Goal: Task Accomplishment & Management: Manage account settings

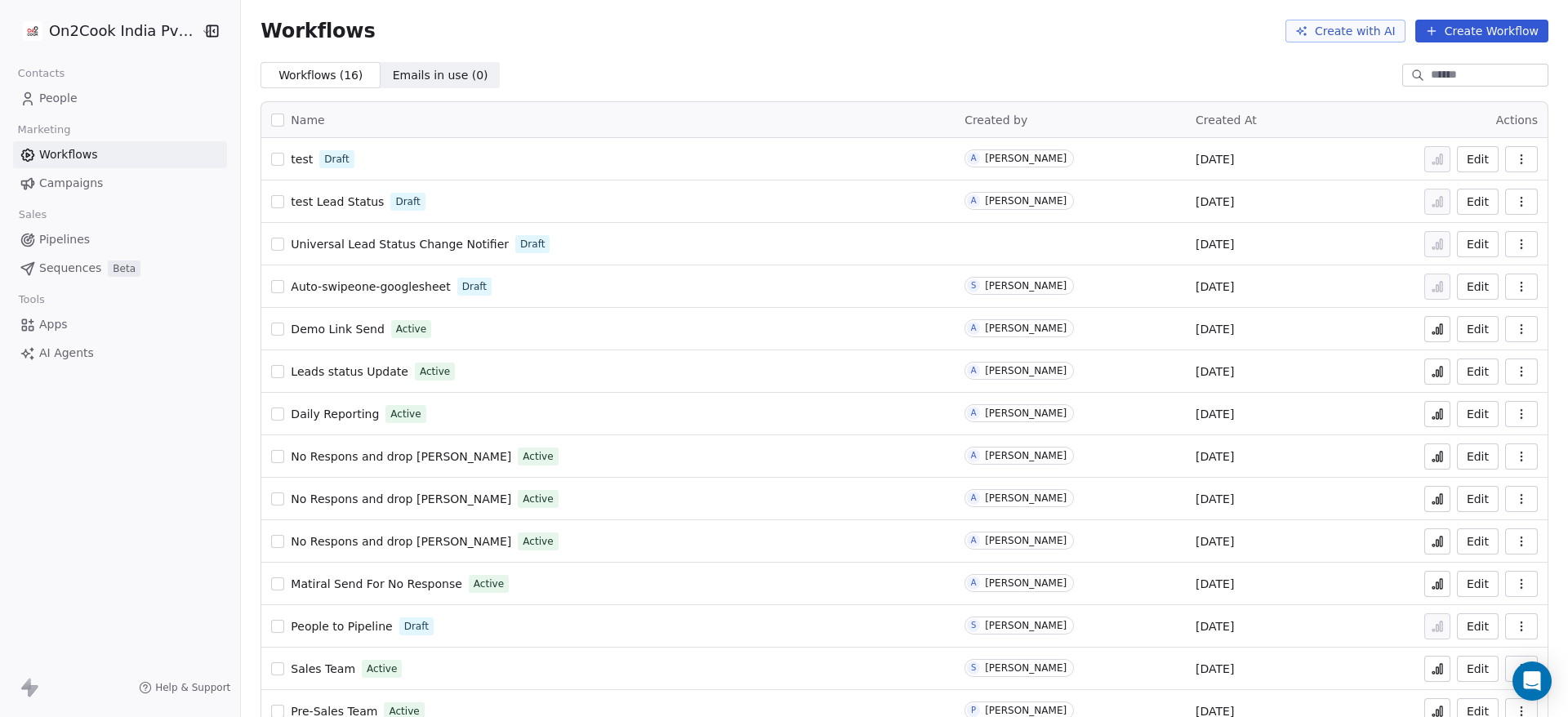
click at [101, 100] on link "People" at bounding box center [120, 98] width 214 height 27
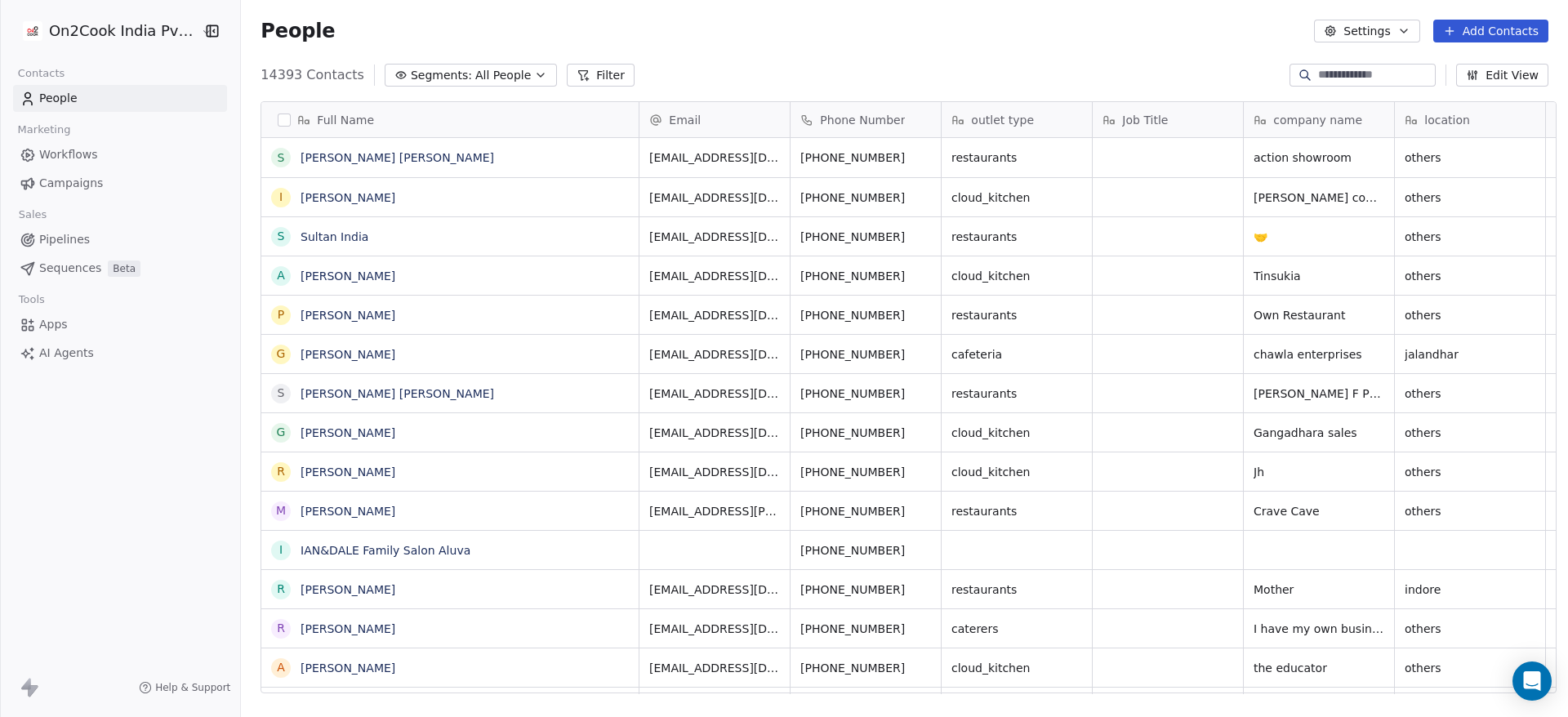
scroll to position [612, 1315]
click at [1517, 70] on button "Edit View" at bounding box center [1502, 75] width 92 height 23
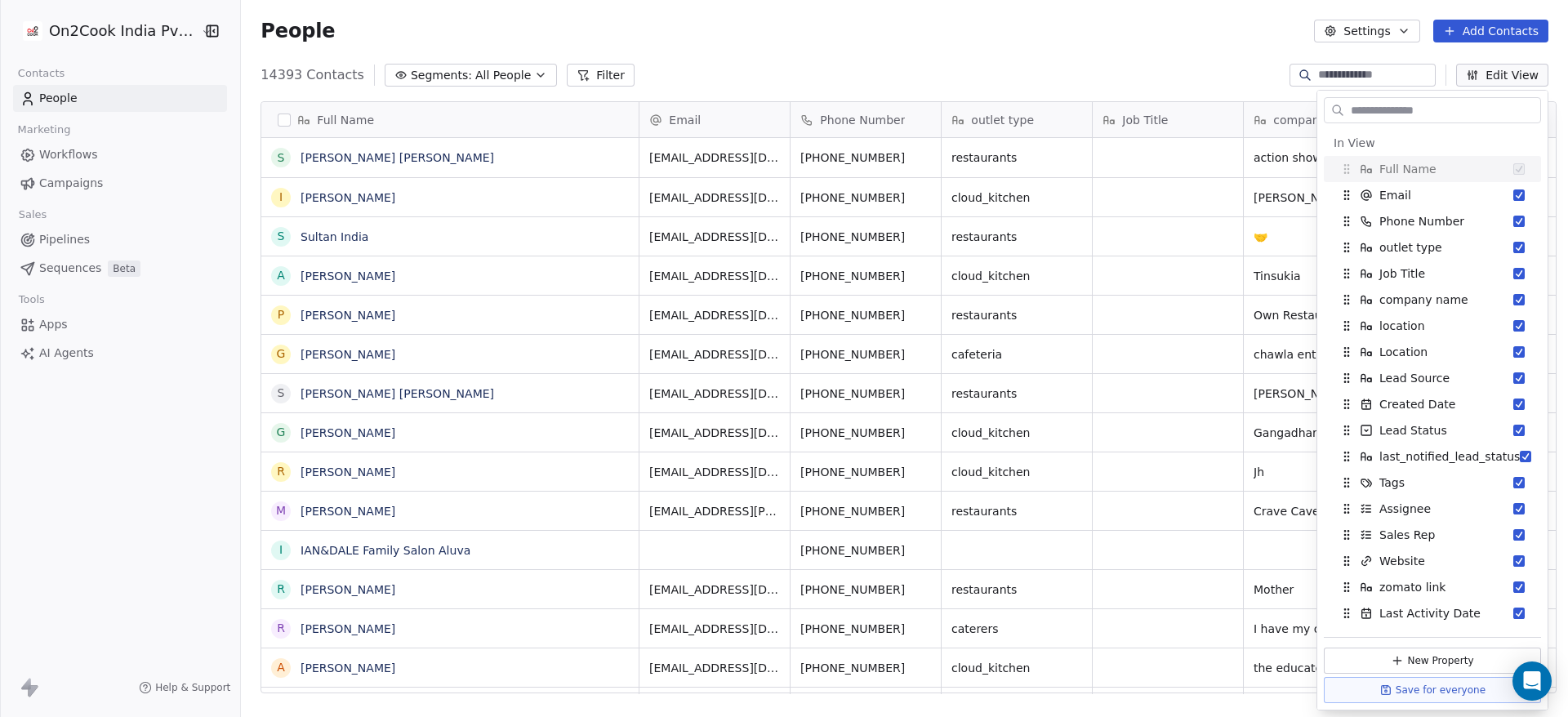
click at [1104, 60] on div "People Settings Add Contacts" at bounding box center [905, 31] width 1327 height 62
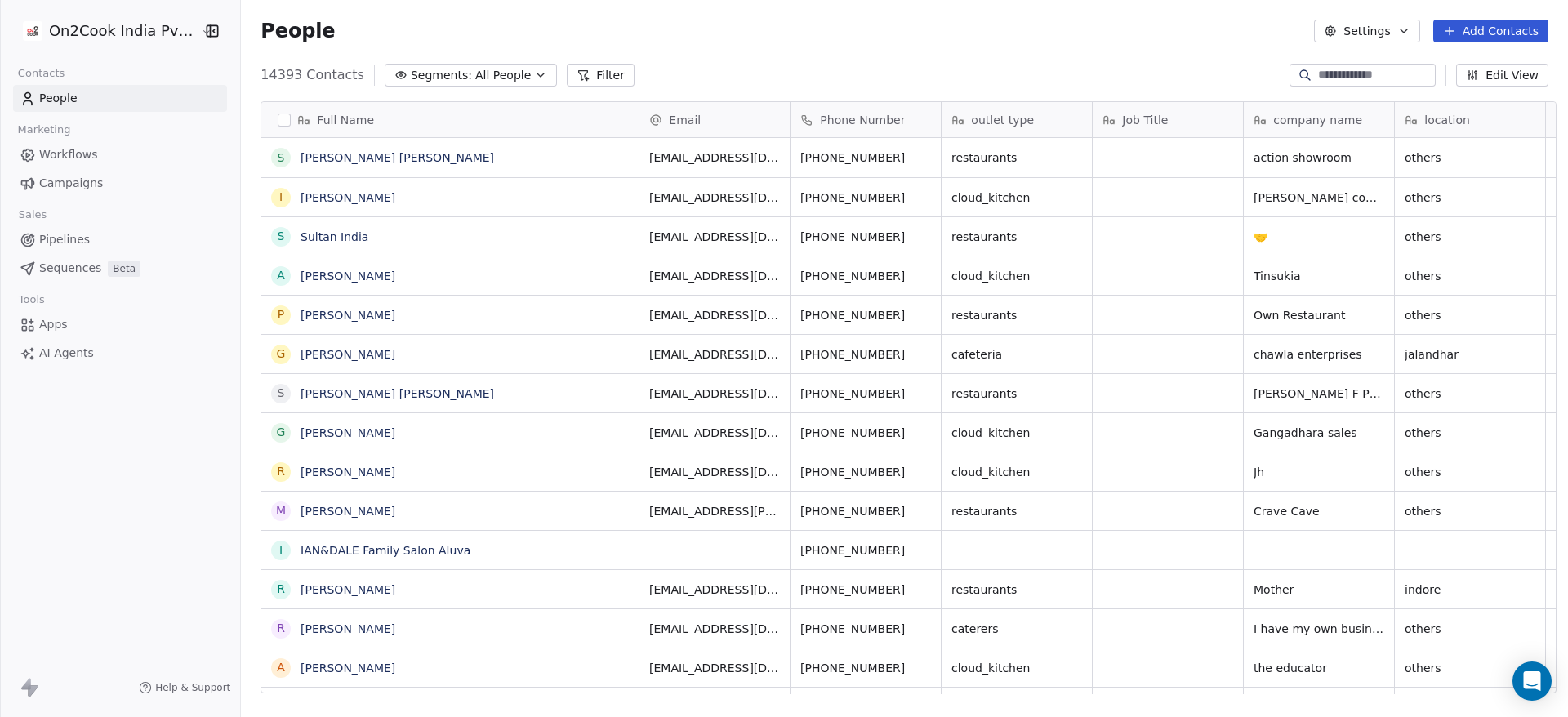
click at [600, 74] on button "Filter" at bounding box center [601, 75] width 68 height 23
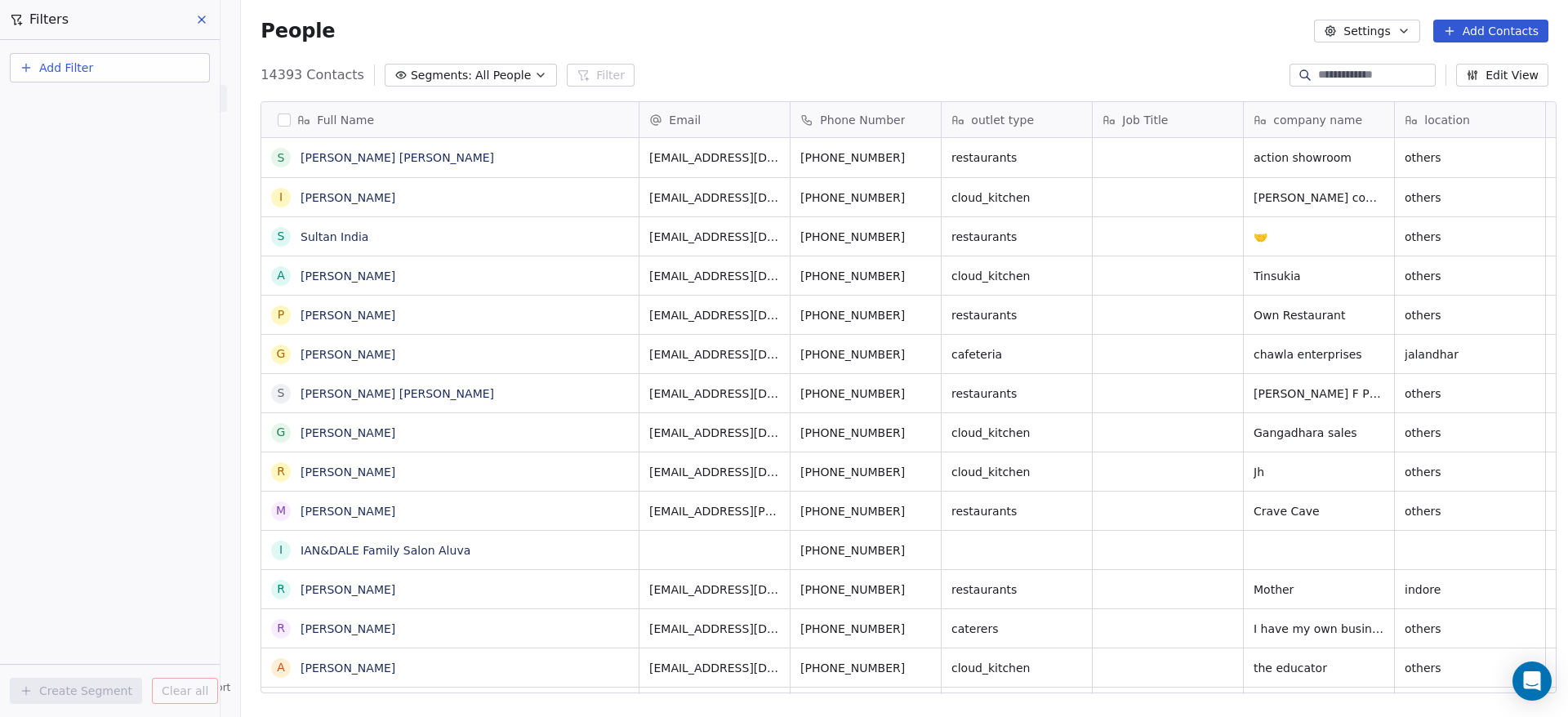
click at [107, 70] on button "Add Filter" at bounding box center [110, 68] width 200 height 30
click at [107, 95] on div "Contact properties" at bounding box center [110, 106] width 185 height 26
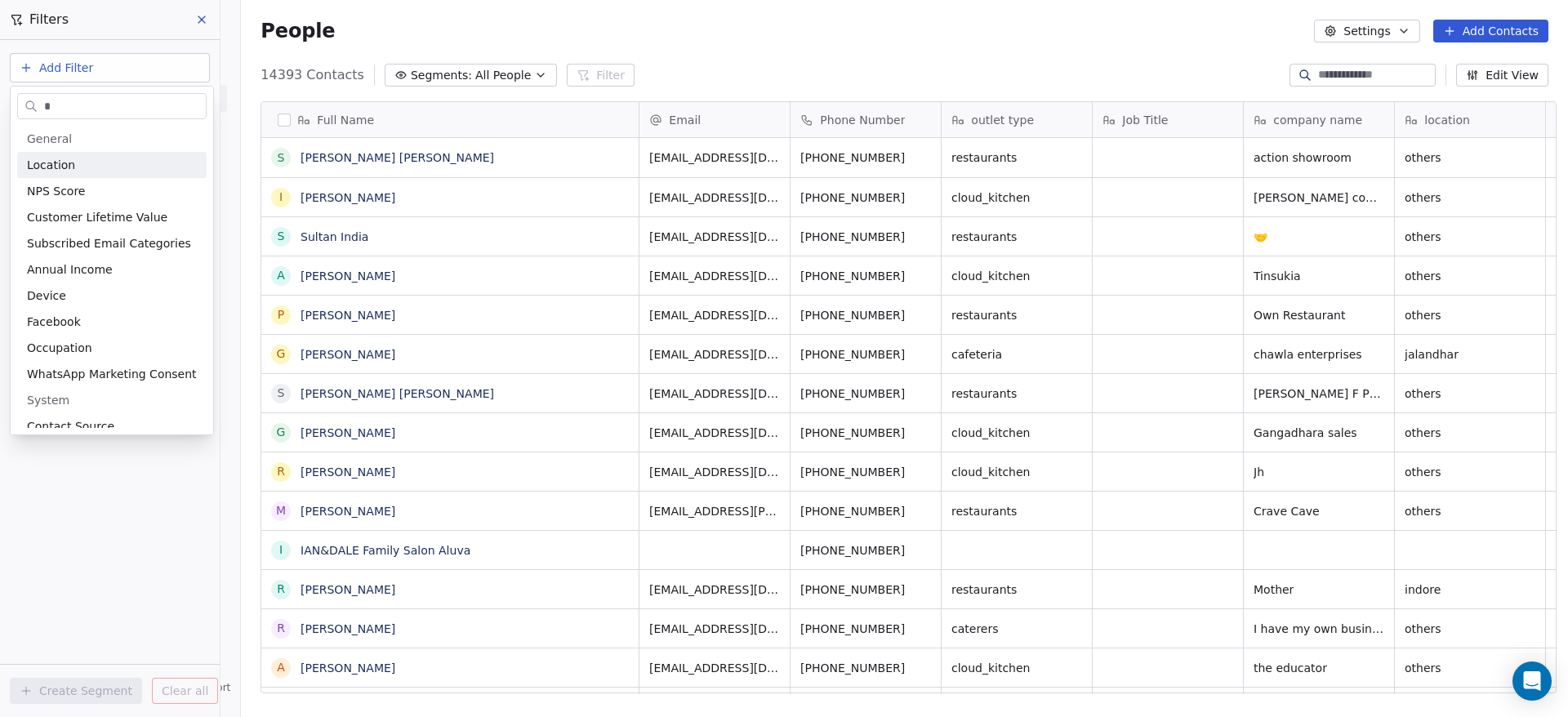
type input "*"
click at [103, 166] on div "Location" at bounding box center [112, 164] width 170 height 16
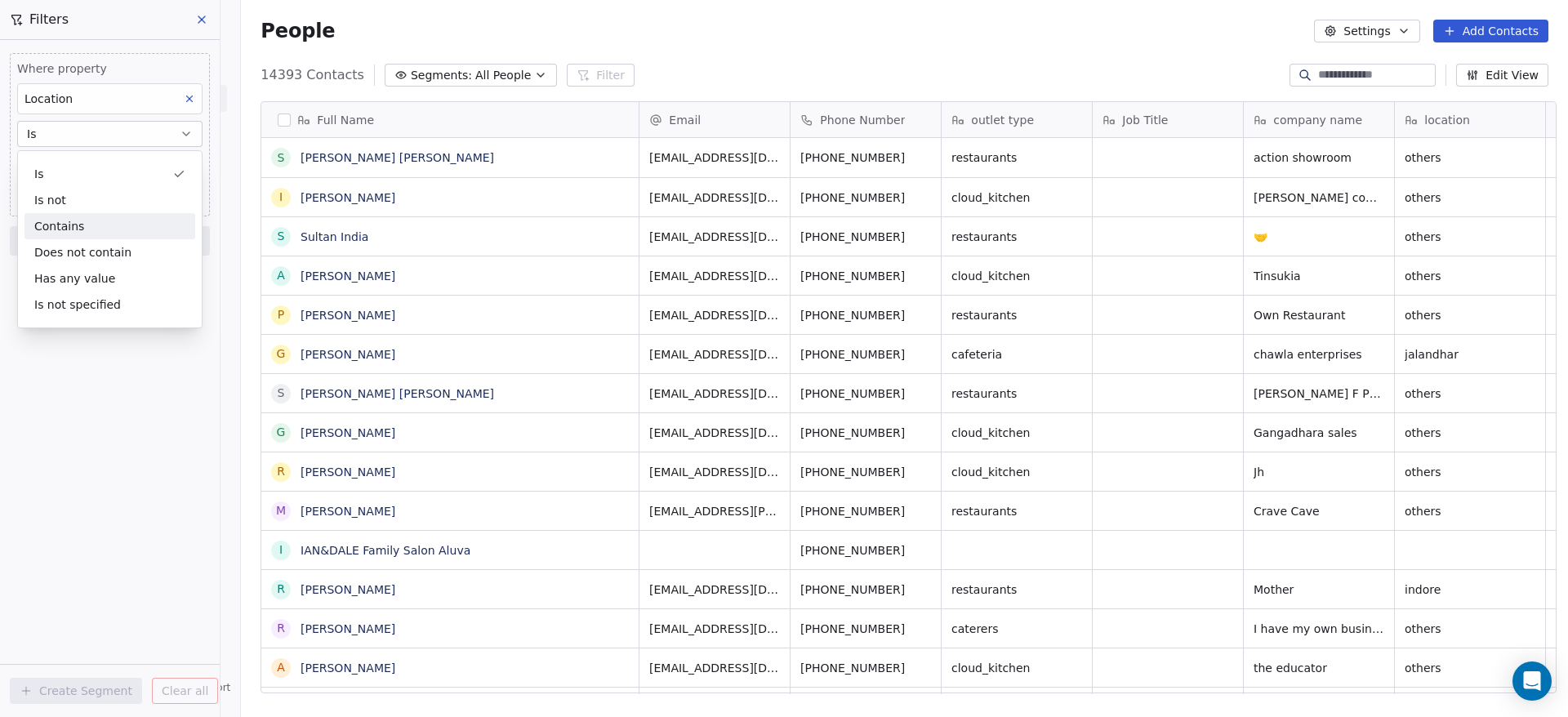
click at [106, 226] on div "Contains" at bounding box center [110, 226] width 171 height 26
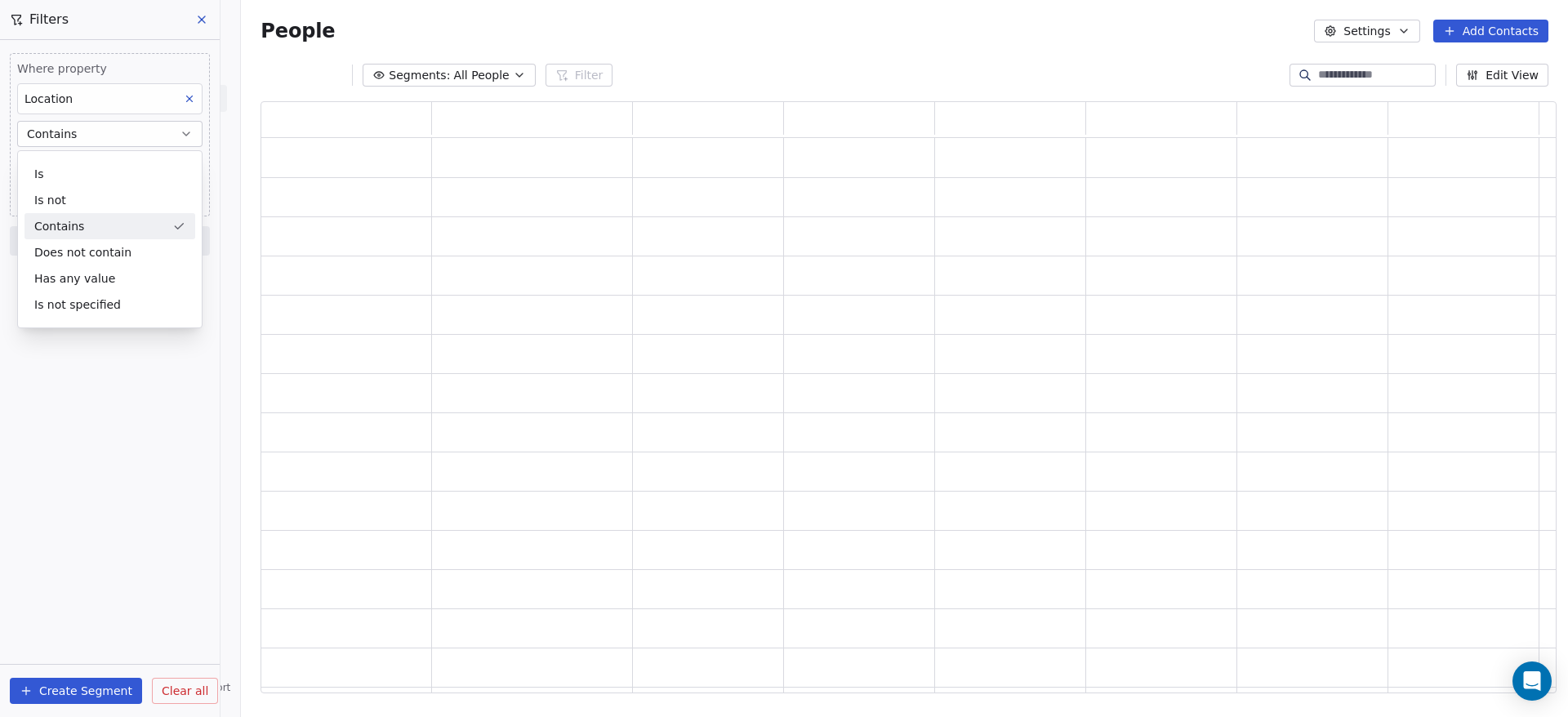
scroll to position [573, 1276]
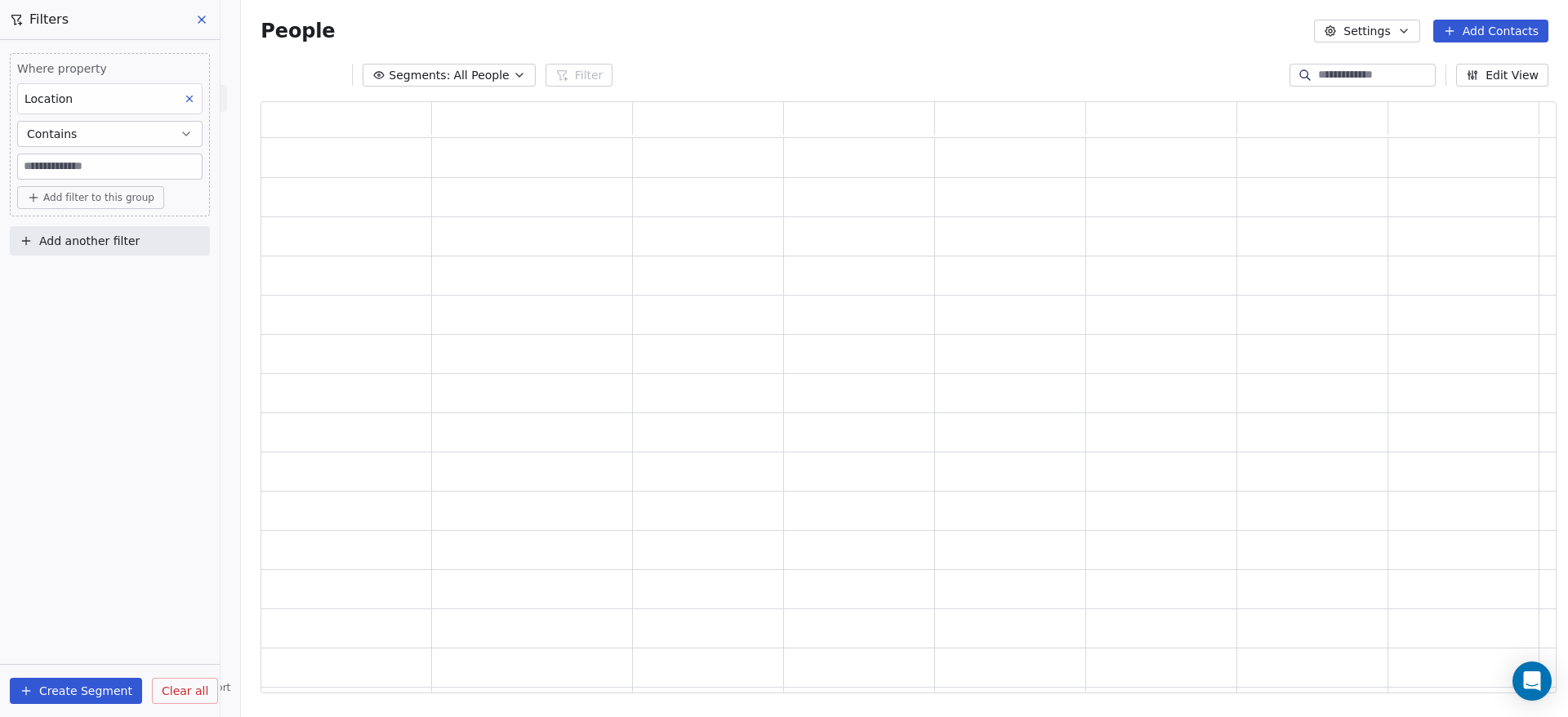
click at [100, 174] on input at bounding box center [110, 167] width 184 height 25
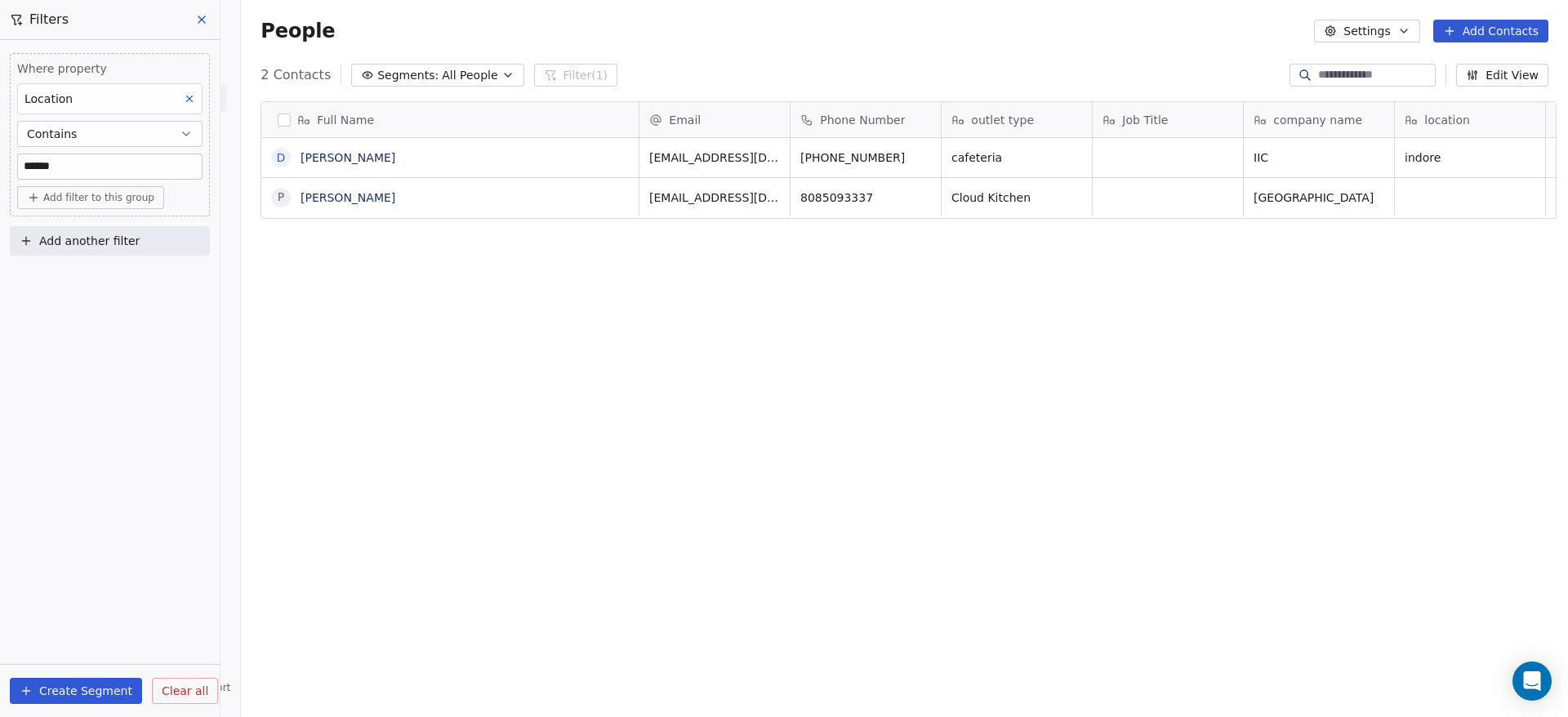
scroll to position [612, 1315]
paste input
type input "******"
click at [150, 140] on button "Contains" at bounding box center [110, 133] width 185 height 26
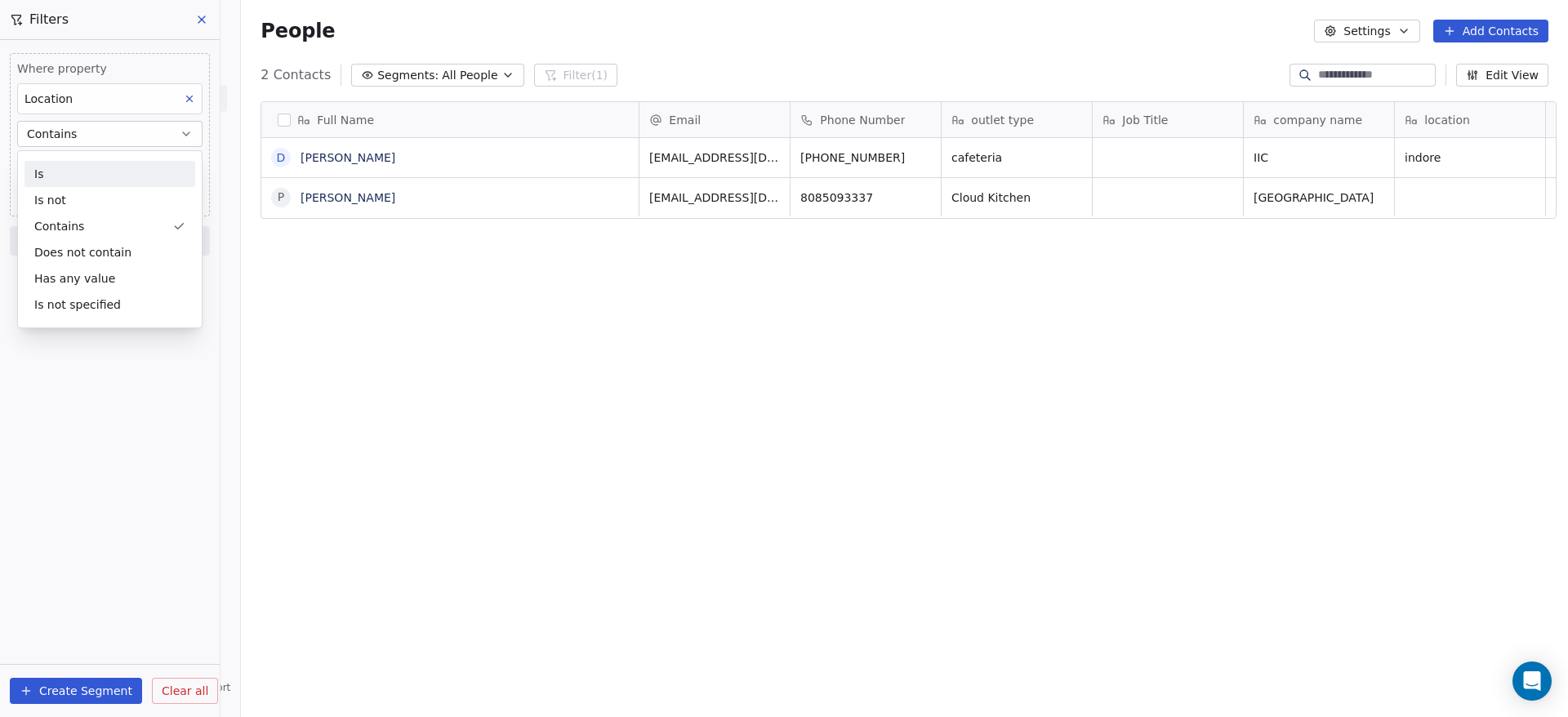
click at [138, 176] on div "Is" at bounding box center [110, 174] width 171 height 26
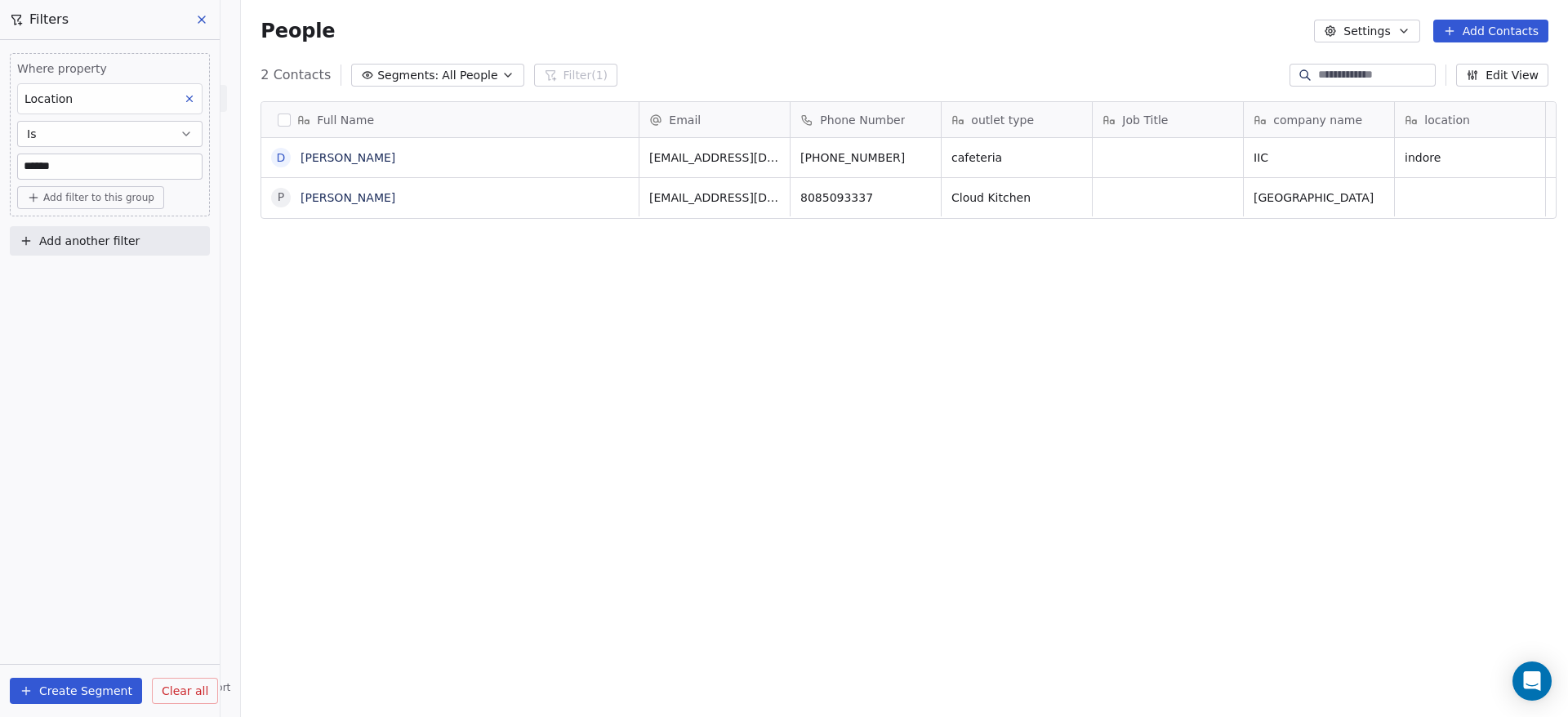
click at [118, 195] on span "Add filter to this group" at bounding box center [98, 197] width 112 height 13
click at [112, 238] on span "Contact properties" at bounding box center [87, 234] width 106 height 17
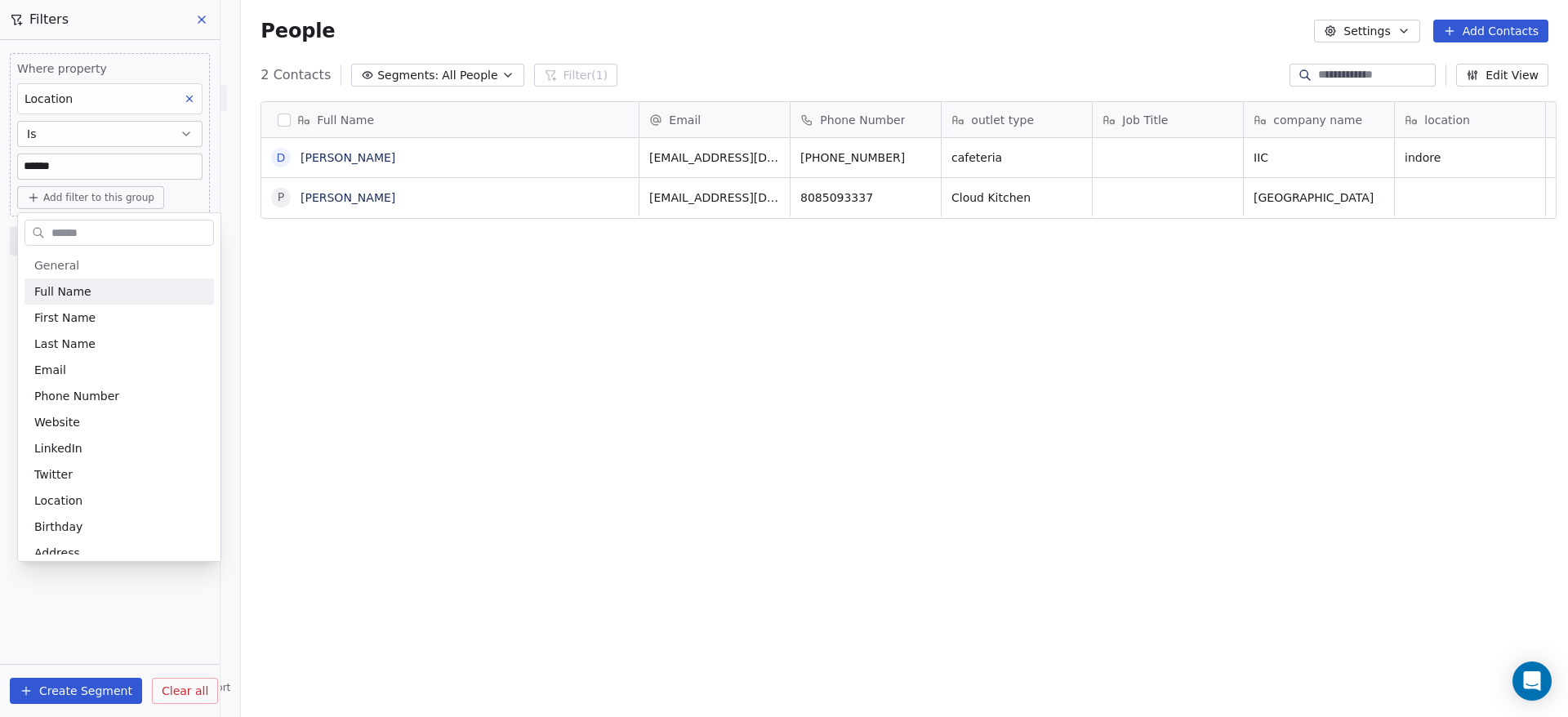
type input "**********"
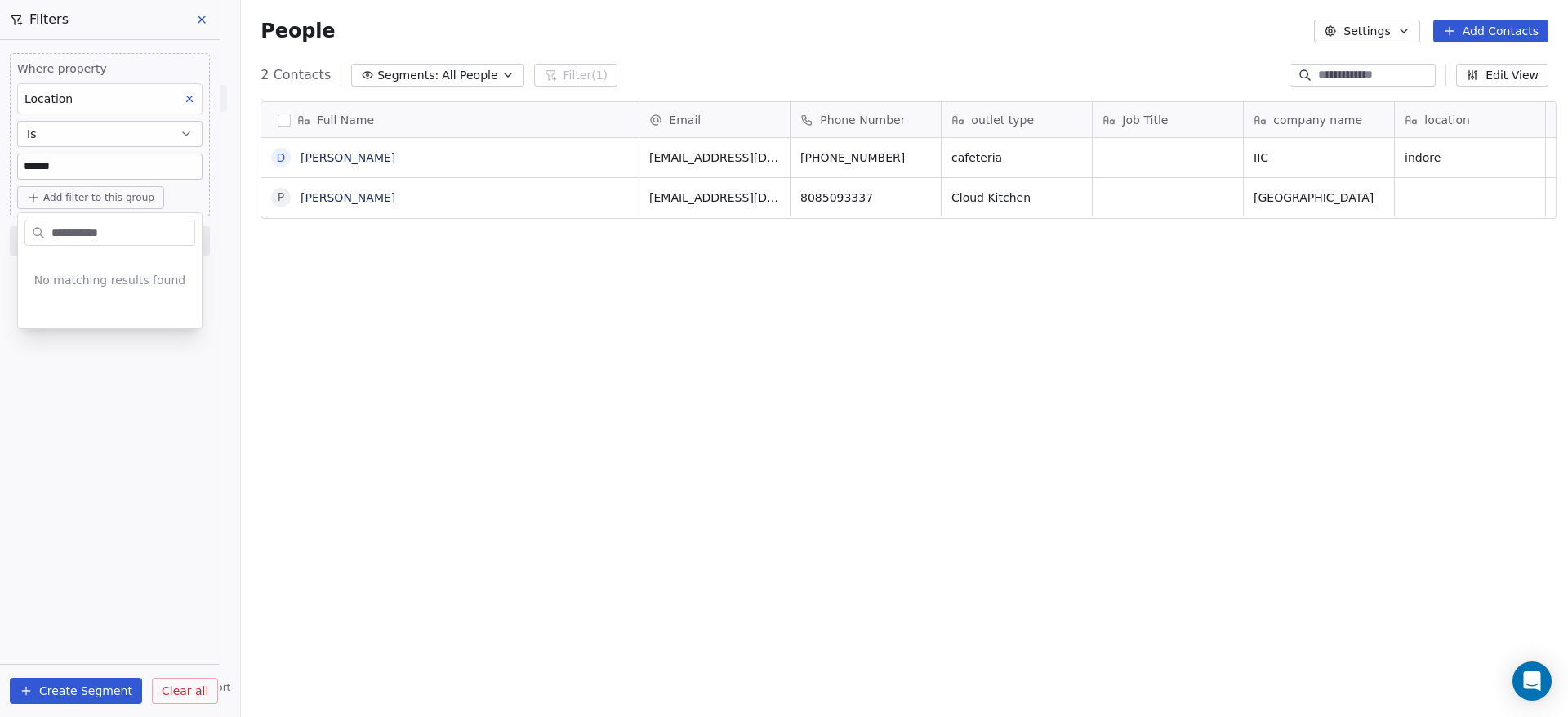
click at [438, 407] on html "**********" at bounding box center [784, 358] width 1568 height 717
click at [208, 20] on icon at bounding box center [202, 20] width 13 height 13
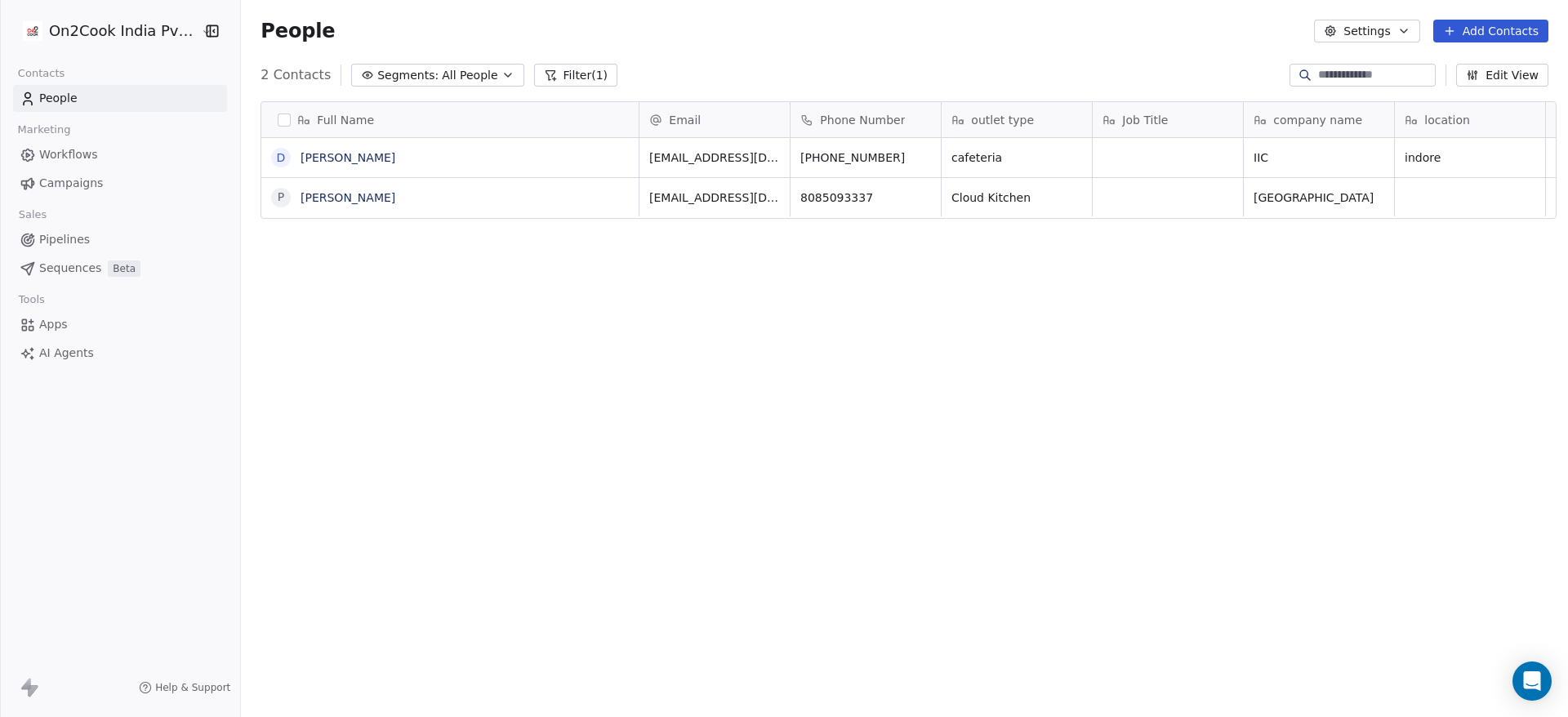
click at [89, 95] on link "People" at bounding box center [120, 98] width 214 height 27
click at [567, 72] on button "Filter (1)" at bounding box center [576, 75] width 84 height 23
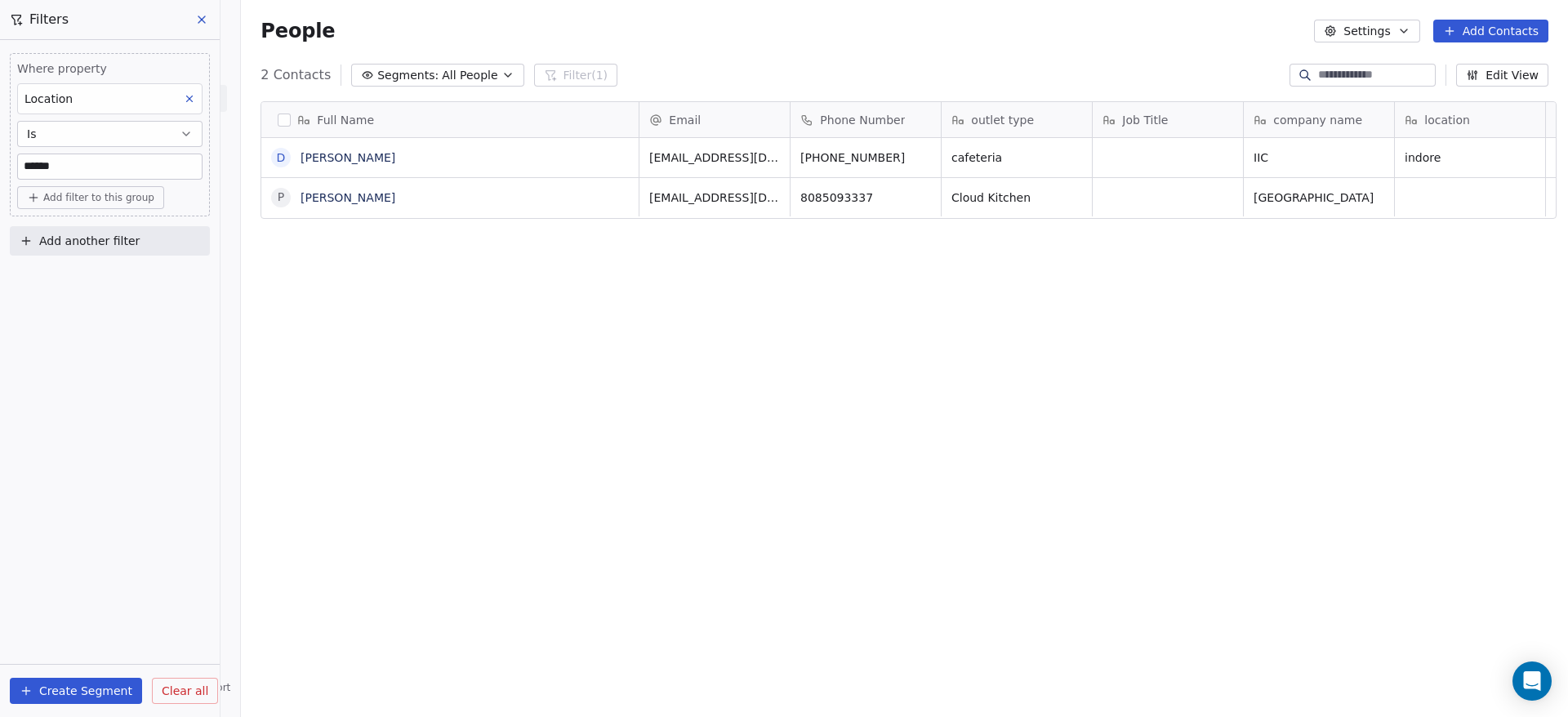
click at [198, 22] on icon at bounding box center [201, 19] width 7 height 7
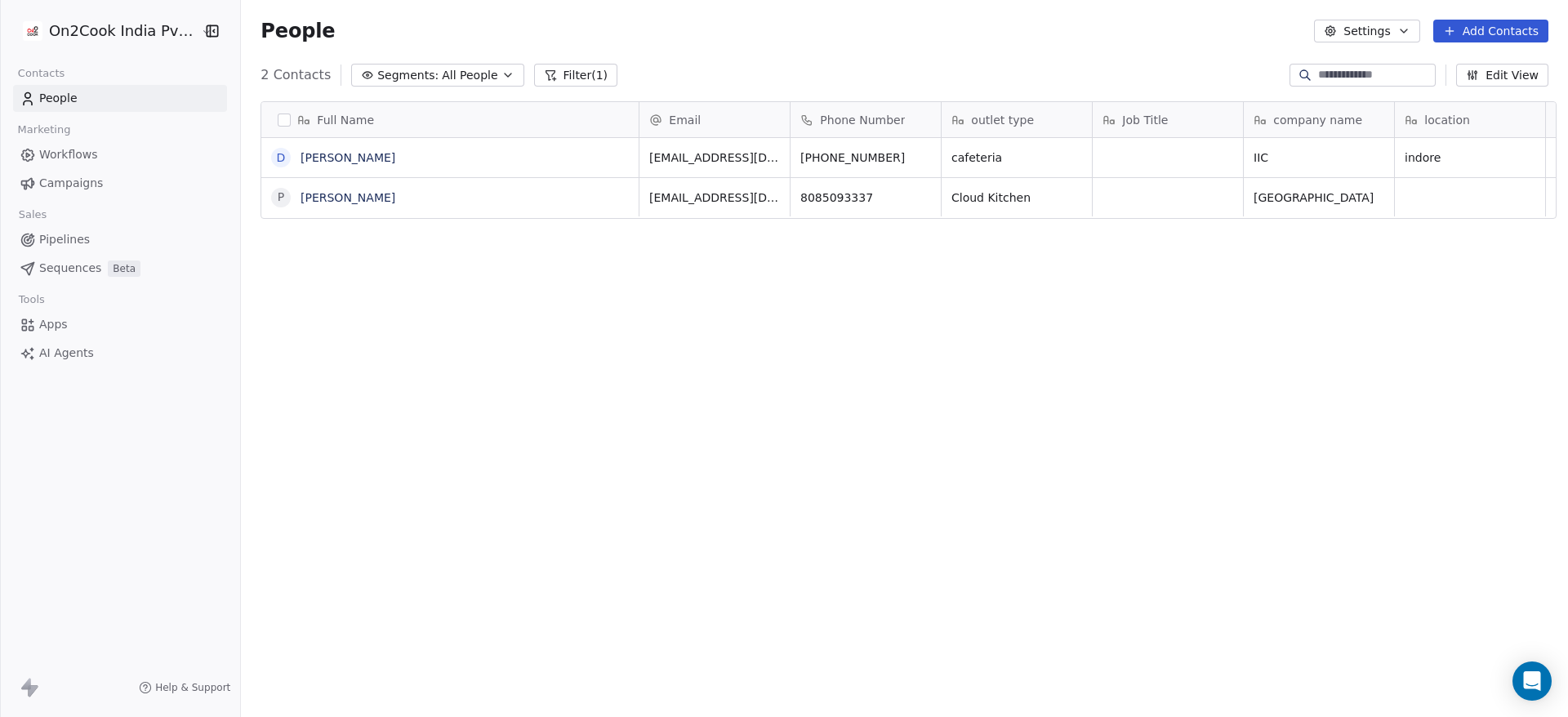
click at [126, 94] on link "People" at bounding box center [120, 98] width 214 height 27
click at [586, 65] on button "Filter (1)" at bounding box center [576, 75] width 84 height 23
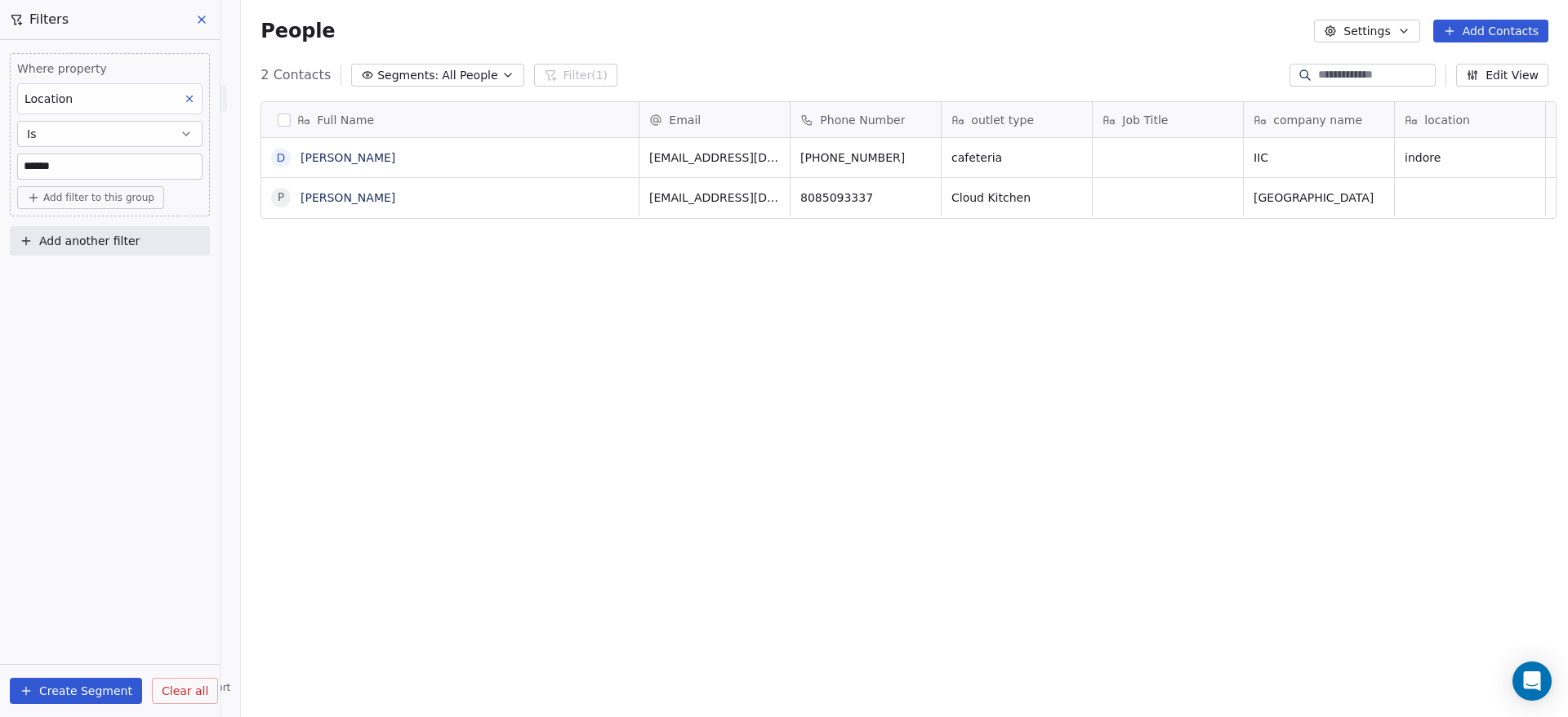
click at [167, 689] on span "Clear all" at bounding box center [185, 691] width 47 height 17
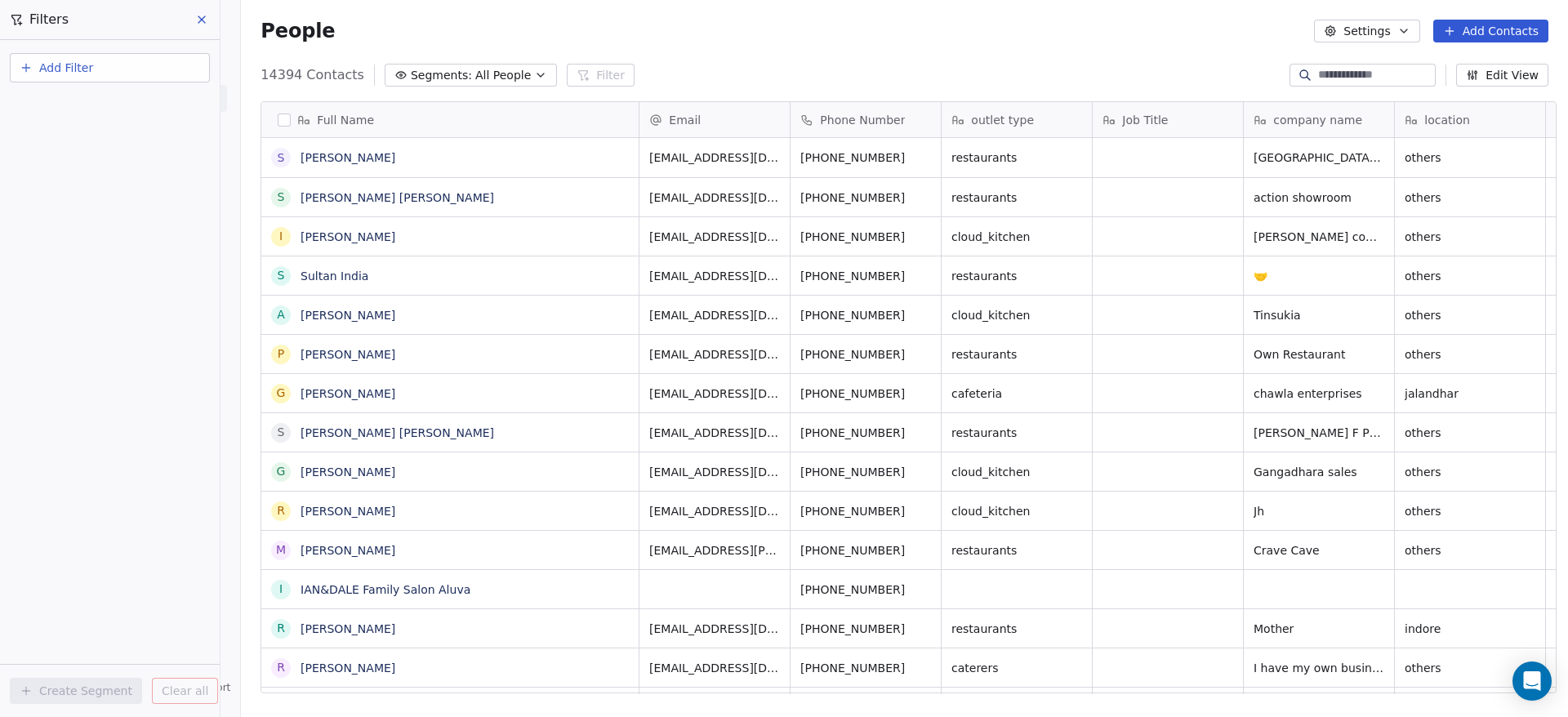
click at [271, 112] on div "Full Name" at bounding box center [448, 119] width 355 height 16
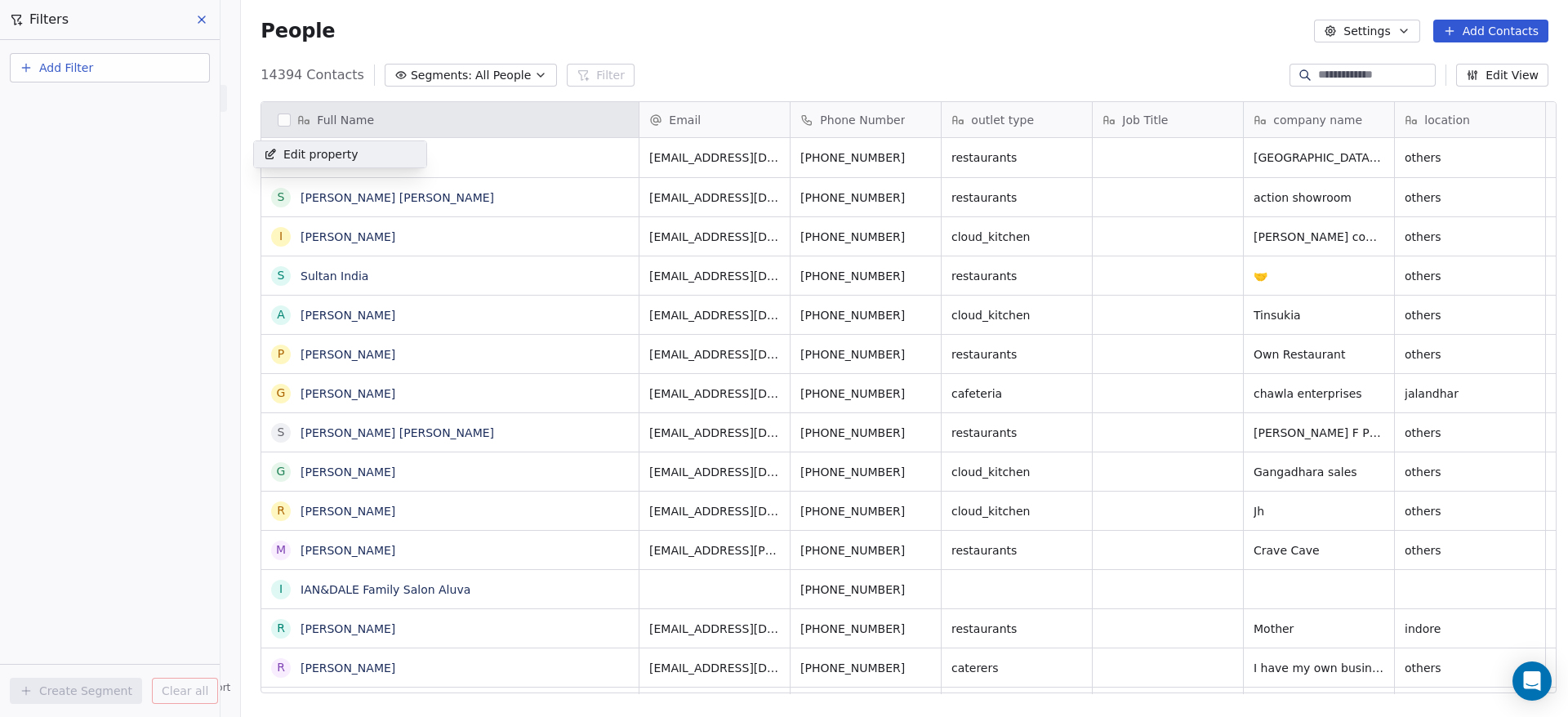
click at [272, 120] on html "On2Cook India Pvt. Ltd. Contacts People Marketing Workflows Campaigns Sales Pip…" at bounding box center [784, 358] width 1568 height 717
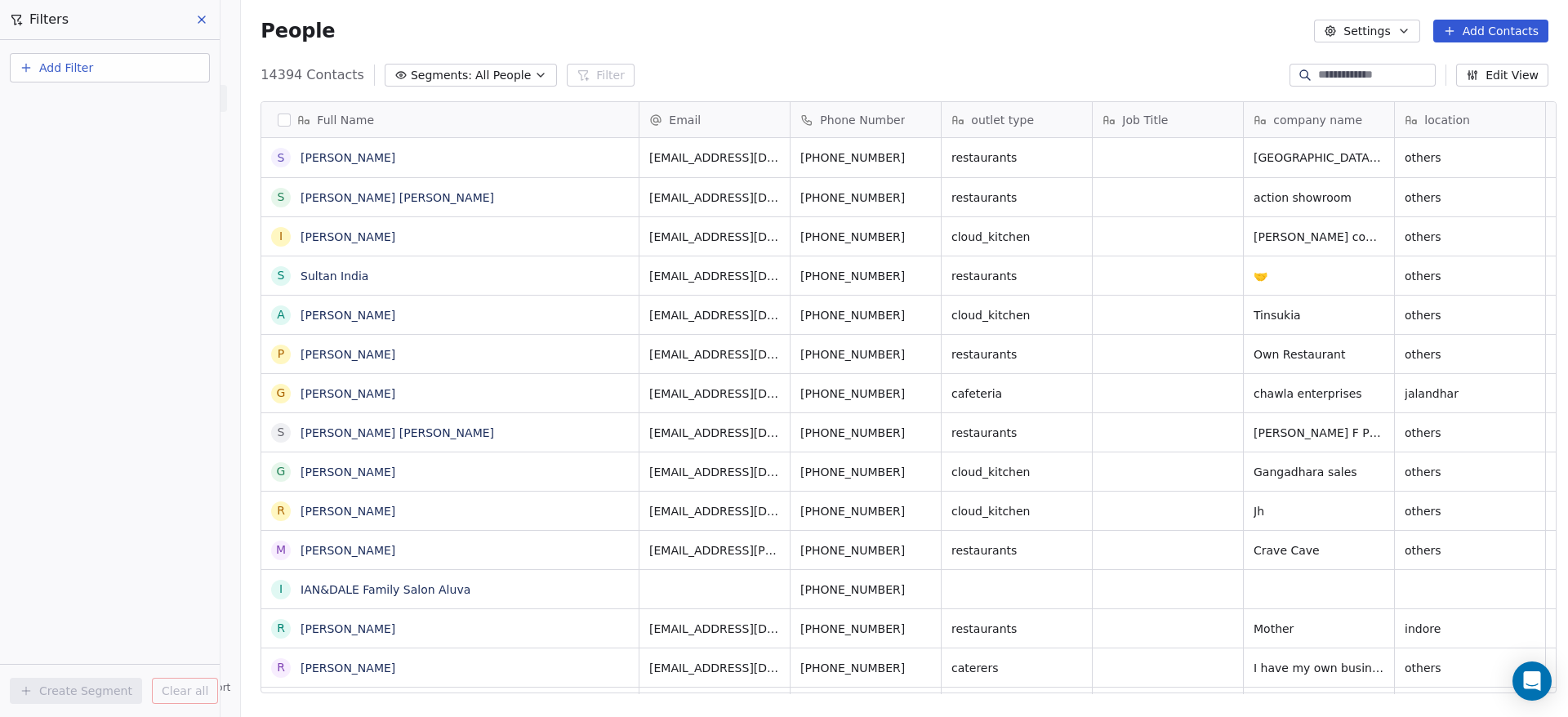
click at [277, 120] on button "button" at bounding box center [284, 120] width 13 height 13
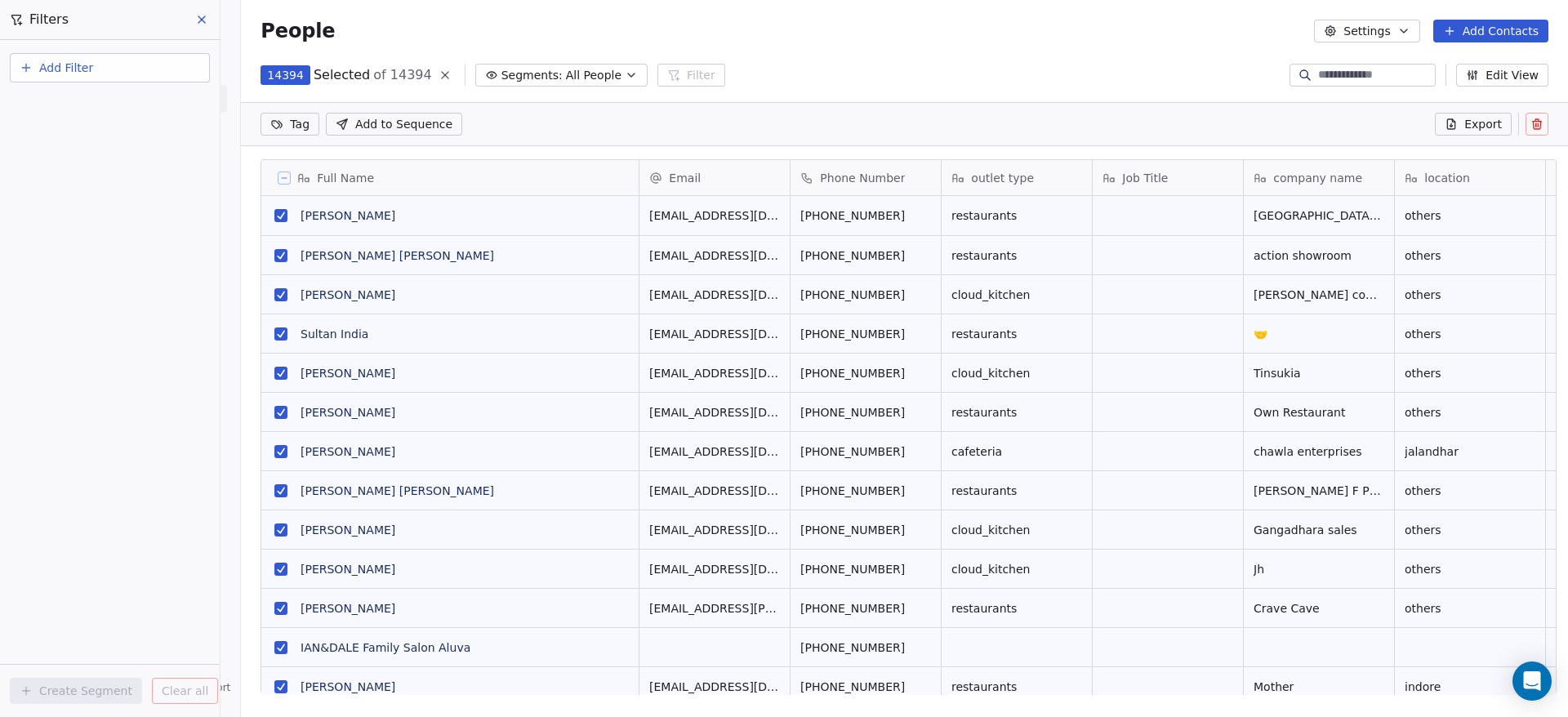
scroll to position [555, 1315]
click at [1462, 126] on button "Export" at bounding box center [1473, 124] width 77 height 23
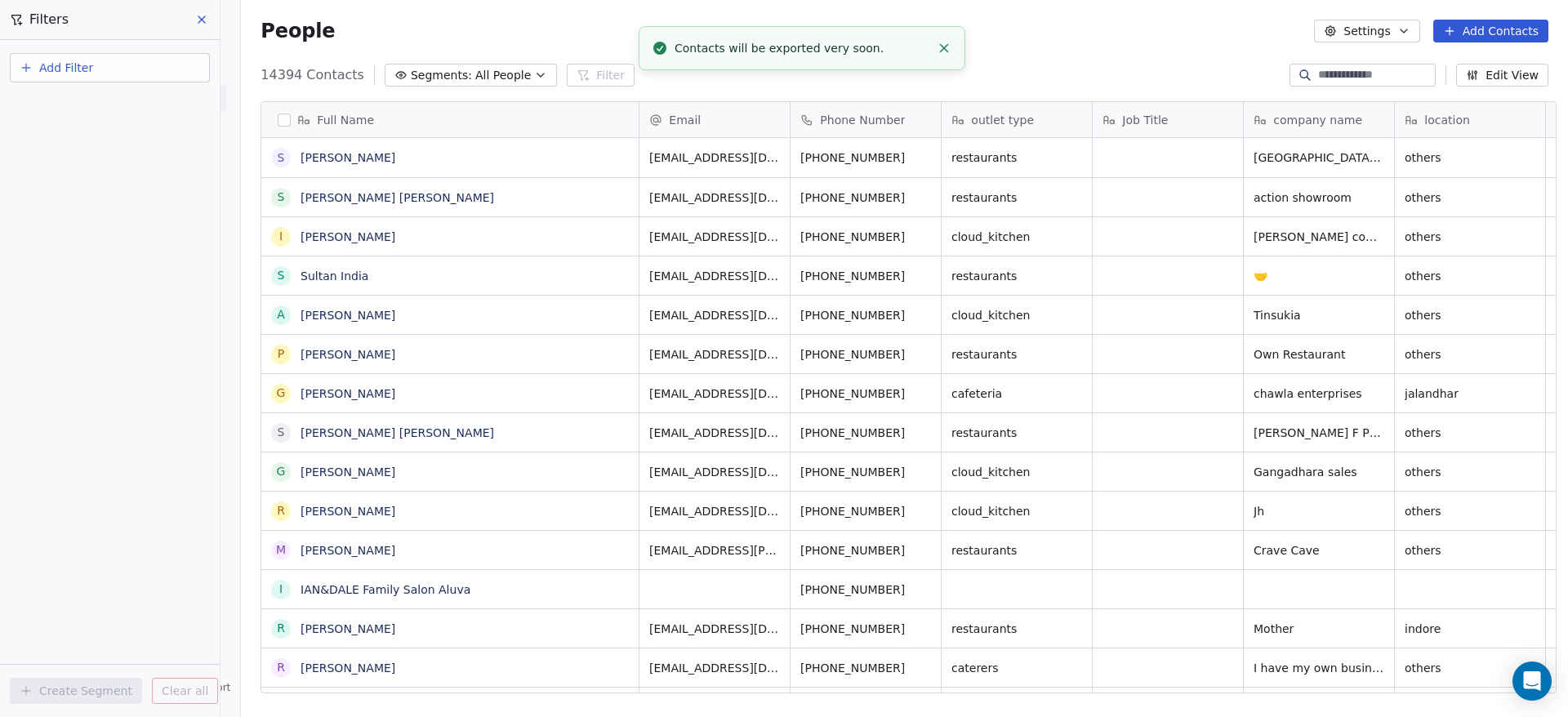
scroll to position [612, 1315]
click at [277, 119] on button "button" at bounding box center [284, 120] width 13 height 13
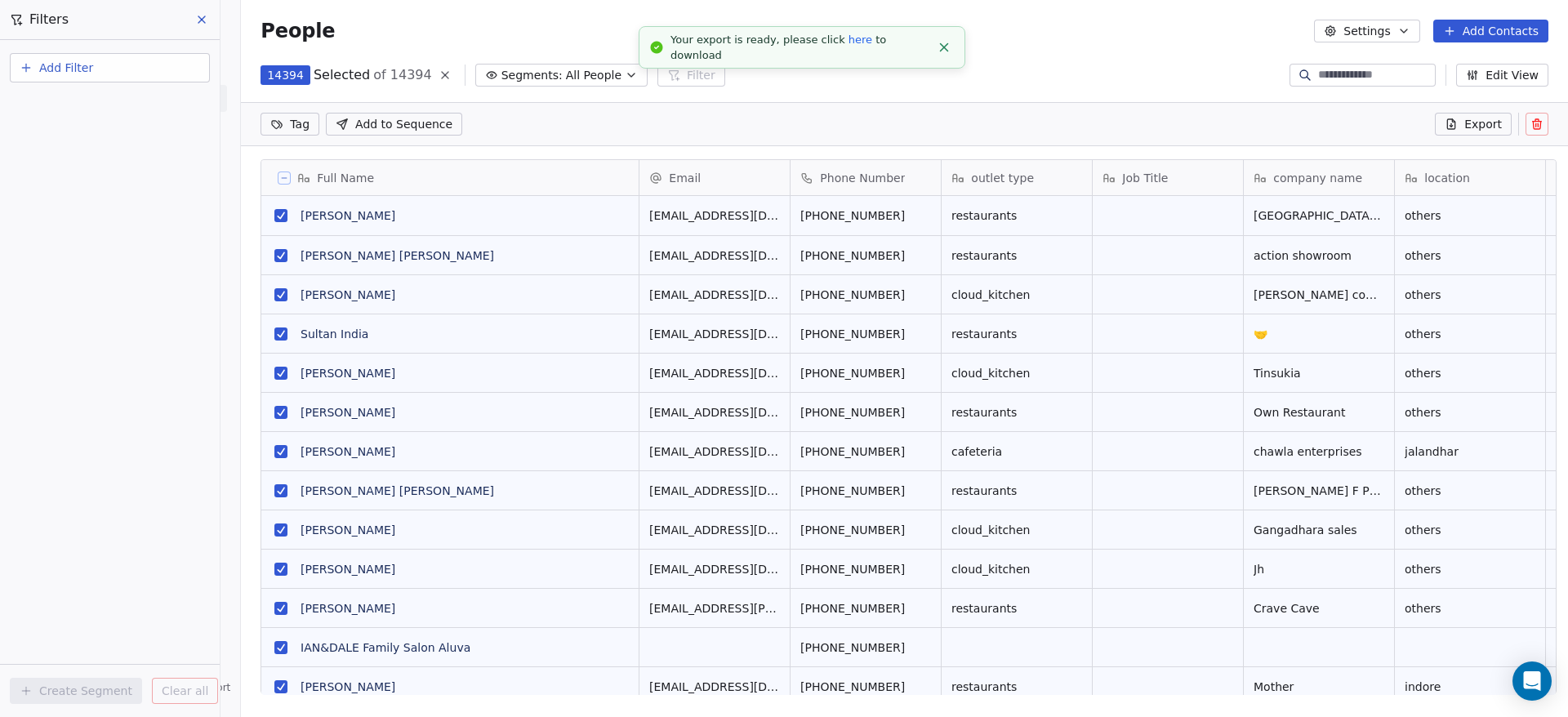
click at [848, 46] on link "here" at bounding box center [860, 39] width 24 height 12
click at [280, 177] on icon at bounding box center [284, 177] width 9 height 9
